Goal: Navigation & Orientation: Find specific page/section

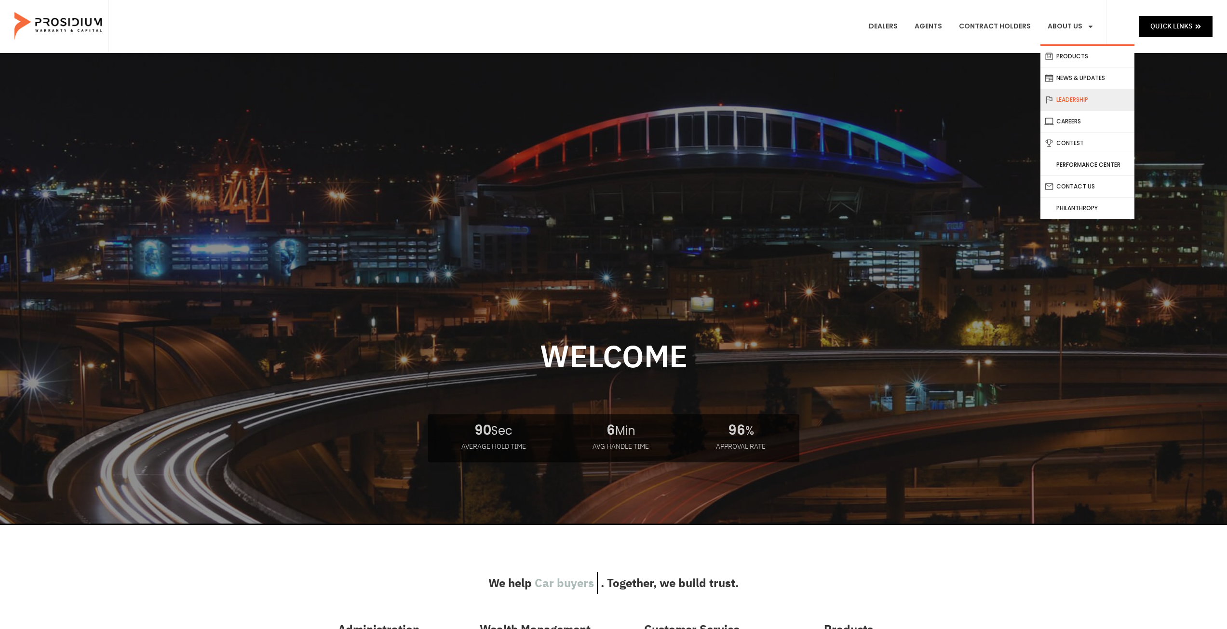
click at [1071, 105] on link "Leadership" at bounding box center [1087, 99] width 94 height 21
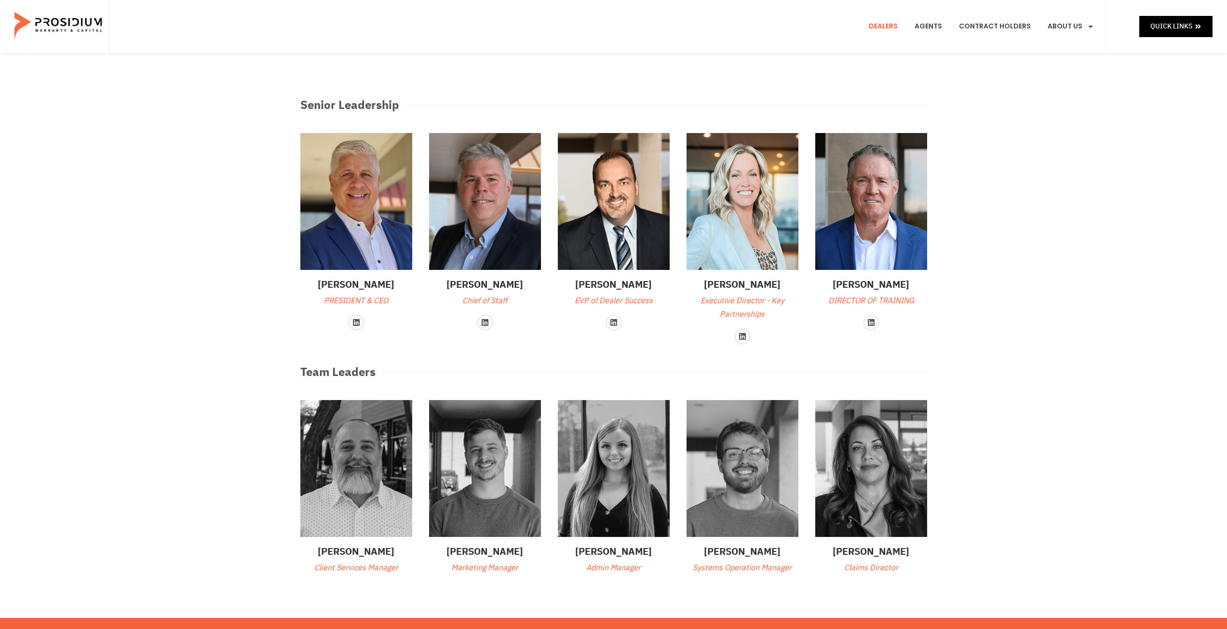
click at [896, 23] on link "Dealers" at bounding box center [882, 27] width 43 height 36
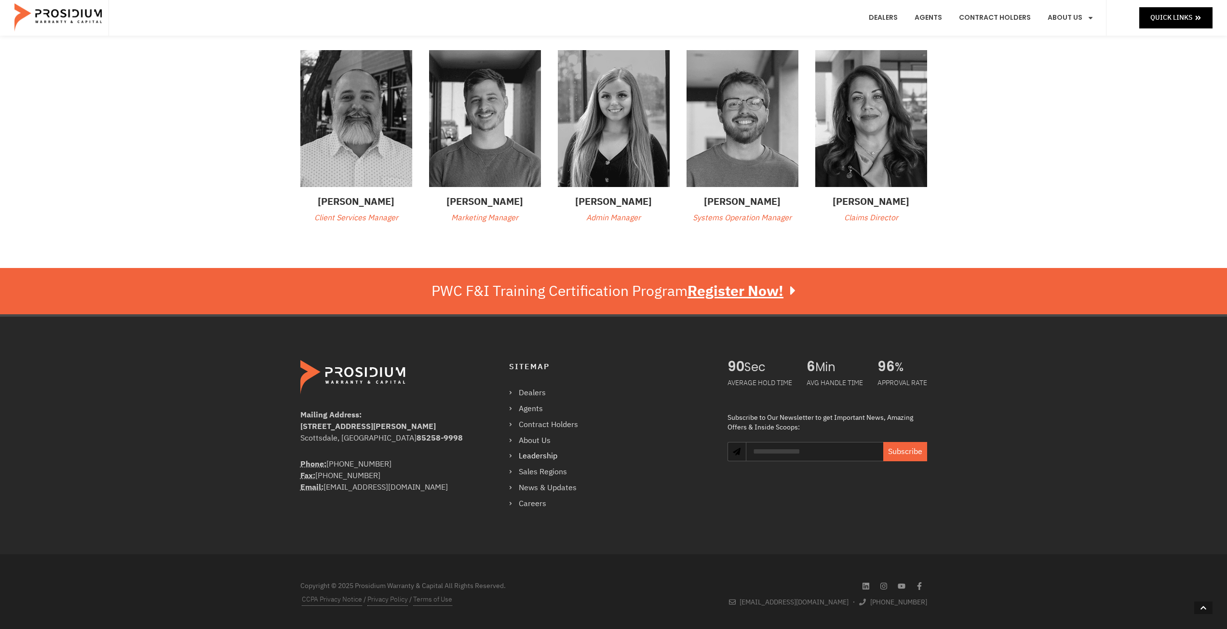
scroll to position [353, 0]
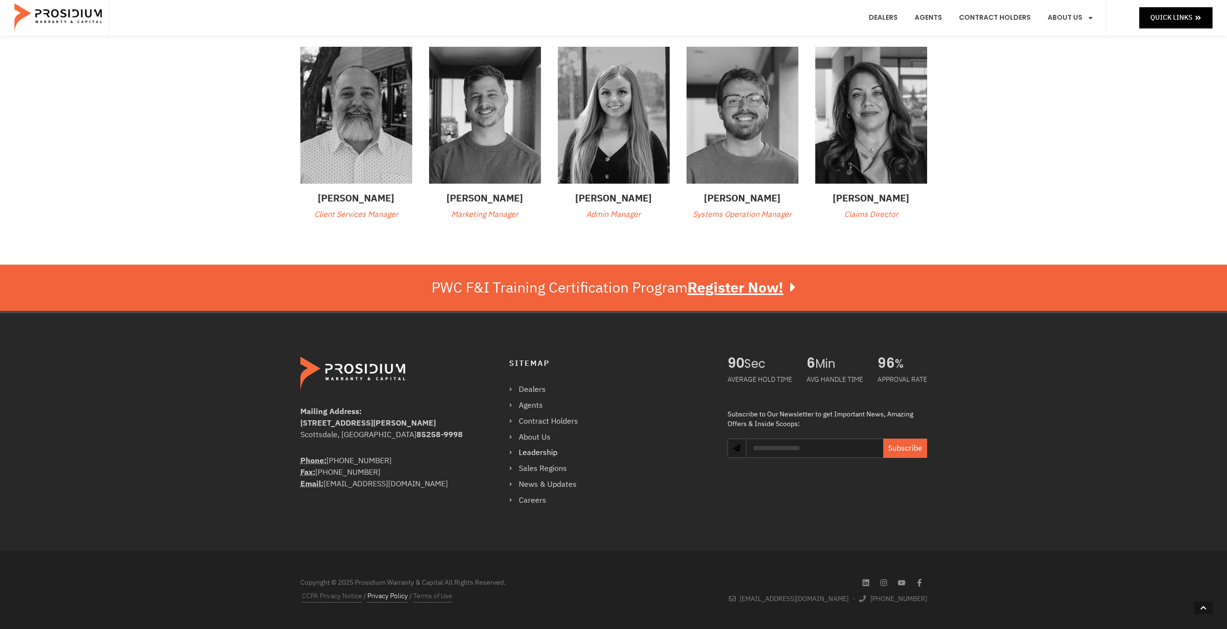
click at [398, 597] on link "Privacy Policy" at bounding box center [387, 596] width 40 height 13
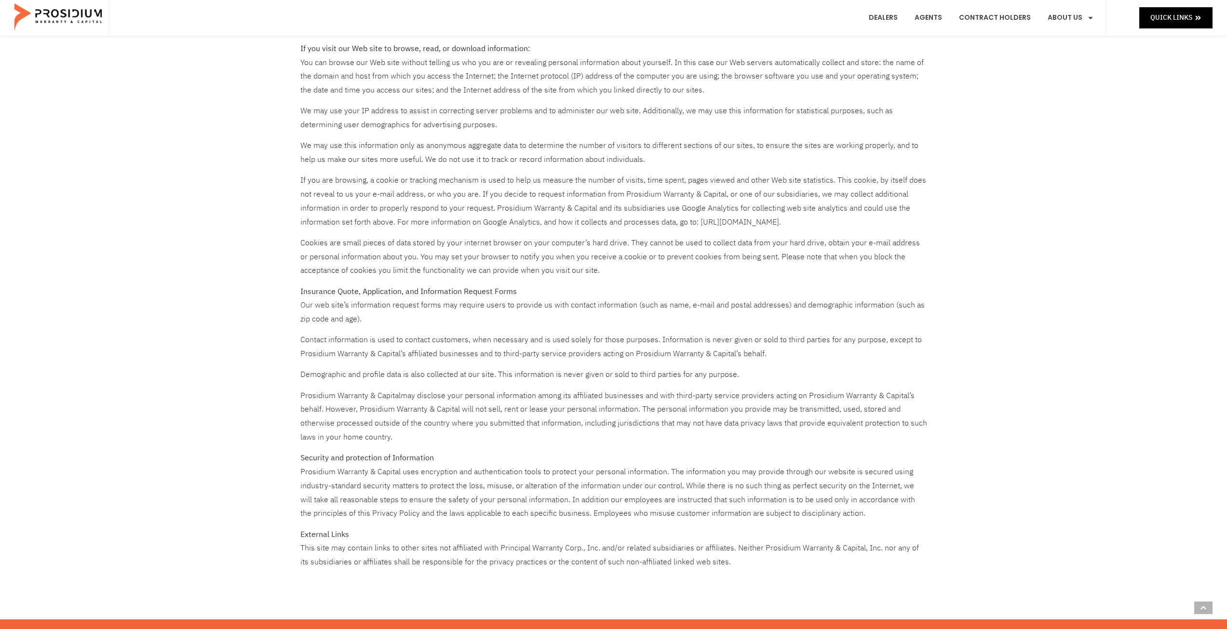
scroll to position [193, 0]
